Goal: Task Accomplishment & Management: Use online tool/utility

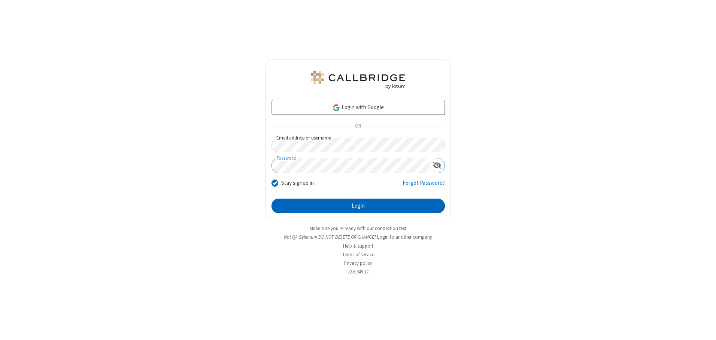
click at [358, 206] on button "Login" at bounding box center [358, 206] width 173 height 15
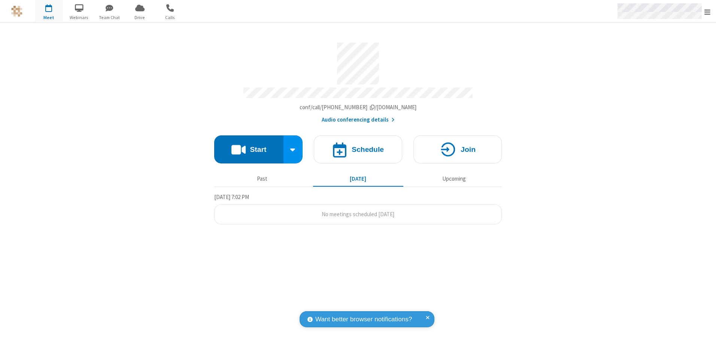
click at [708, 12] on span "Open menu" at bounding box center [708, 11] width 6 height 7
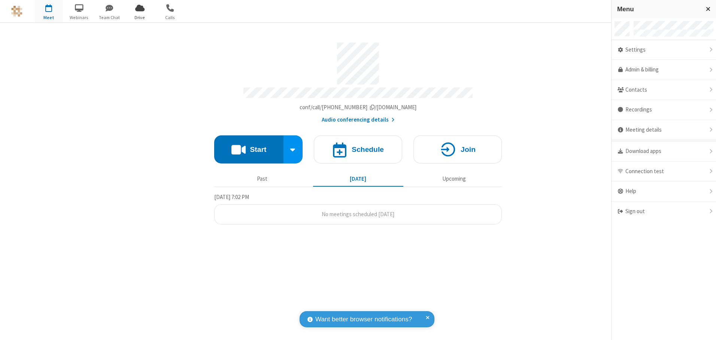
click at [140, 17] on span "Drive" at bounding box center [140, 17] width 28 height 7
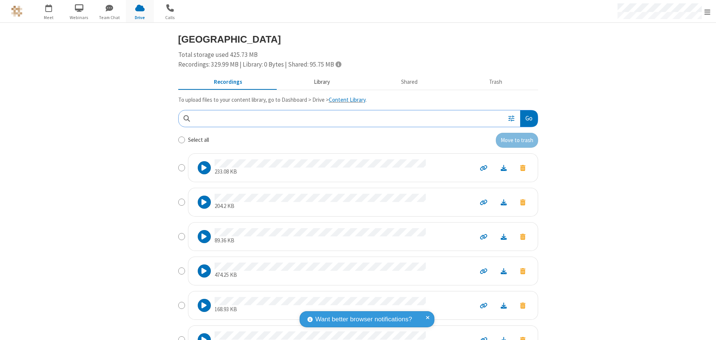
click at [318, 82] on button "Library" at bounding box center [322, 82] width 88 height 14
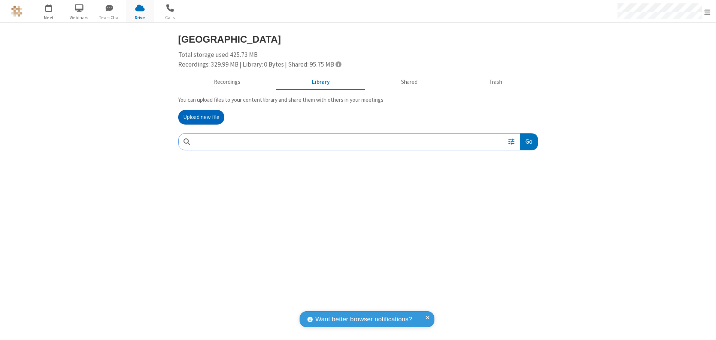
click at [201, 117] on button "Upload new file" at bounding box center [201, 117] width 46 height 15
